Goal: Navigation & Orientation: Find specific page/section

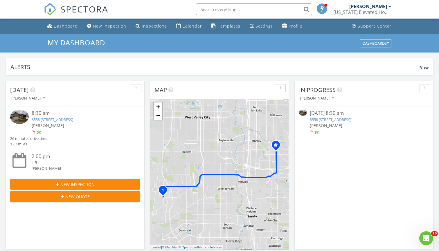
click at [376, 62] on div "Alerts View" at bounding box center [219, 66] width 427 height 17
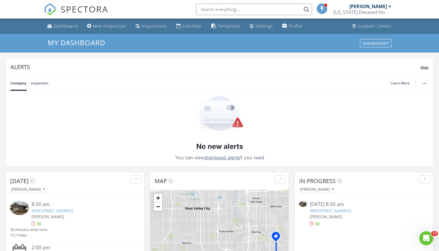
click at [426, 67] on span "Hide" at bounding box center [424, 67] width 8 height 5
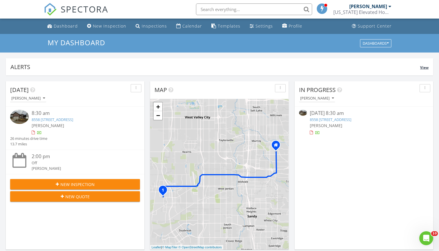
click at [407, 69] on div "Alerts" at bounding box center [215, 67] width 410 height 8
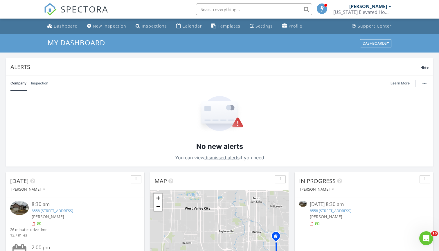
click at [46, 82] on link "Inspection" at bounding box center [39, 83] width 17 height 15
click at [392, 5] on link "Seth Holshue Utah Elevated Home Inspections" at bounding box center [363, 9] width 60 height 19
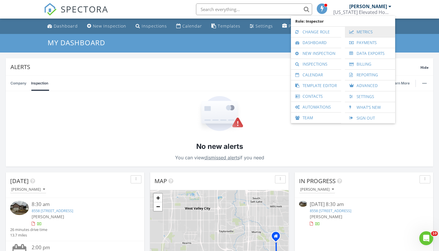
click at [379, 31] on link "Metrics" at bounding box center [370, 32] width 44 height 10
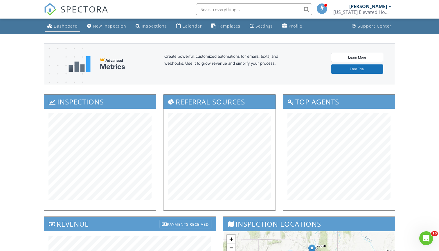
click at [64, 28] on div "Dashboard" at bounding box center [66, 26] width 24 height 6
